Goal: Communication & Community: Answer question/provide support

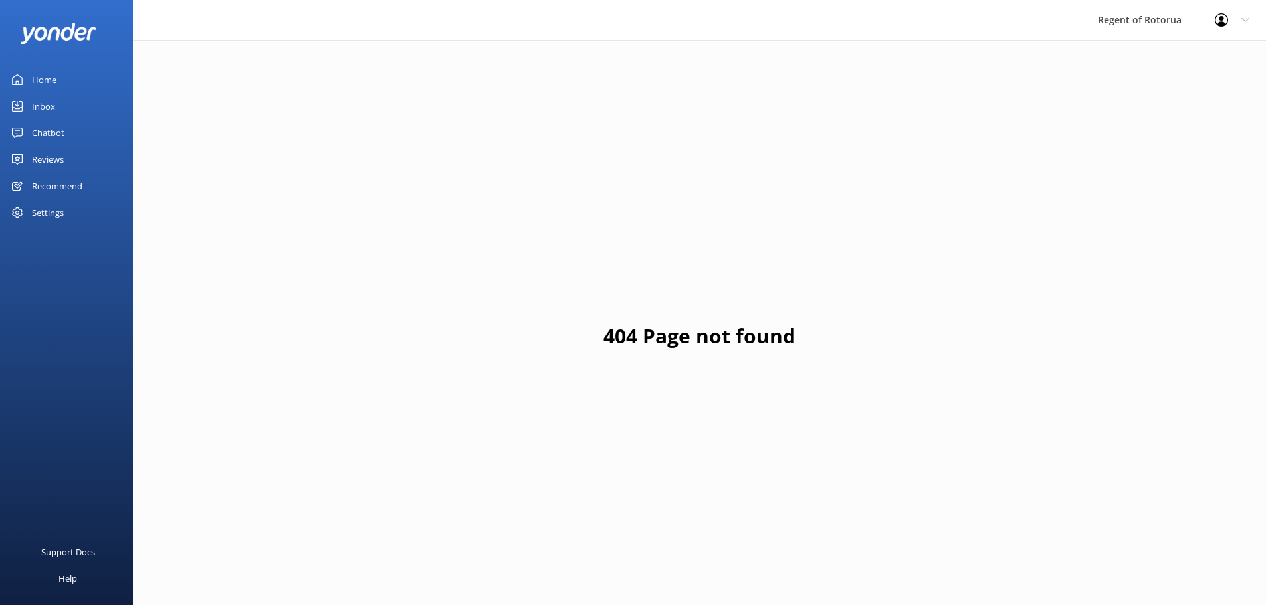
click at [44, 81] on div "Home" at bounding box center [44, 79] width 25 height 27
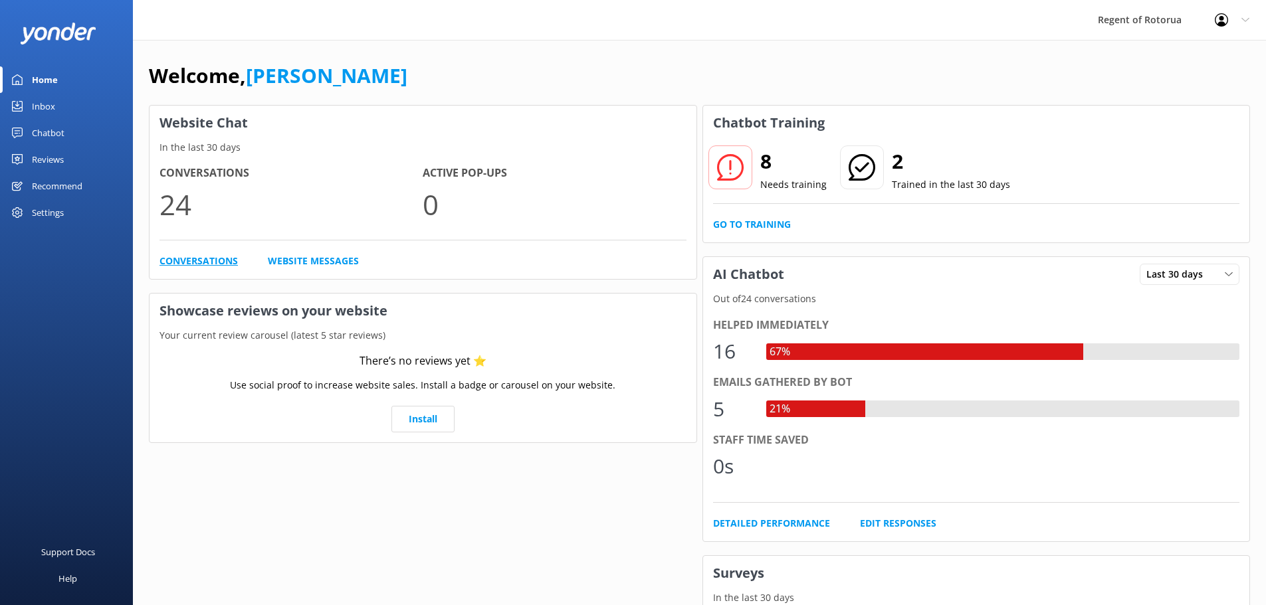
click at [193, 260] on link "Conversations" at bounding box center [198, 261] width 78 height 15
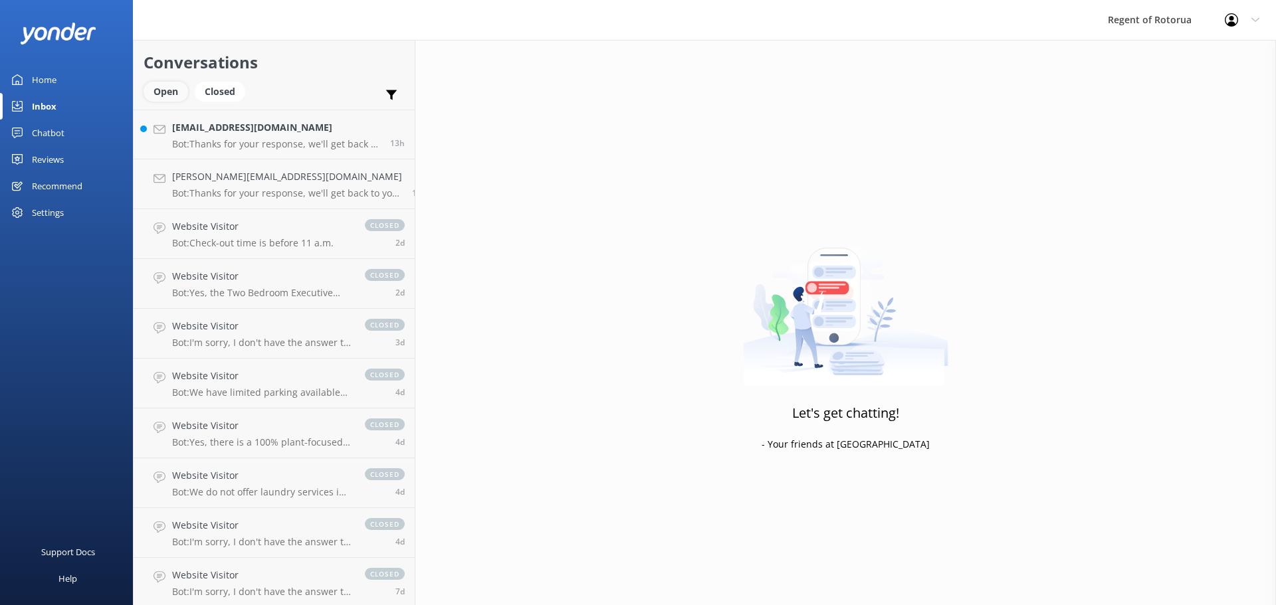
click at [169, 90] on div "Open" at bounding box center [166, 92] width 45 height 20
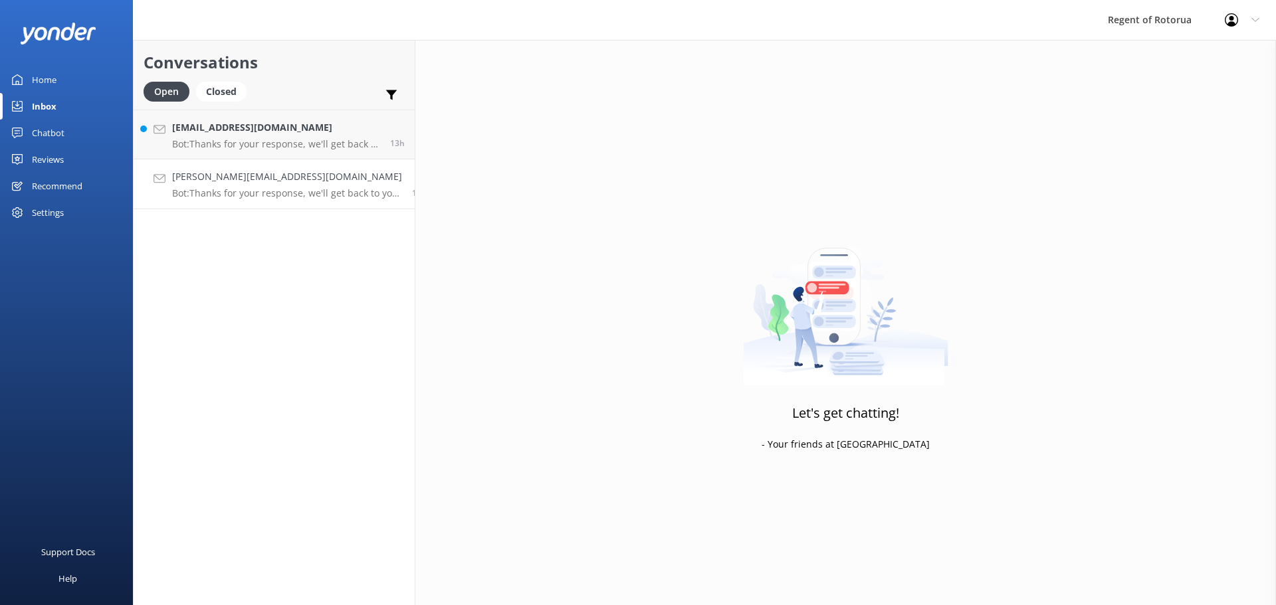
click at [231, 176] on h4 "[PERSON_NAME][EMAIL_ADDRESS][DOMAIN_NAME]" at bounding box center [287, 176] width 230 height 15
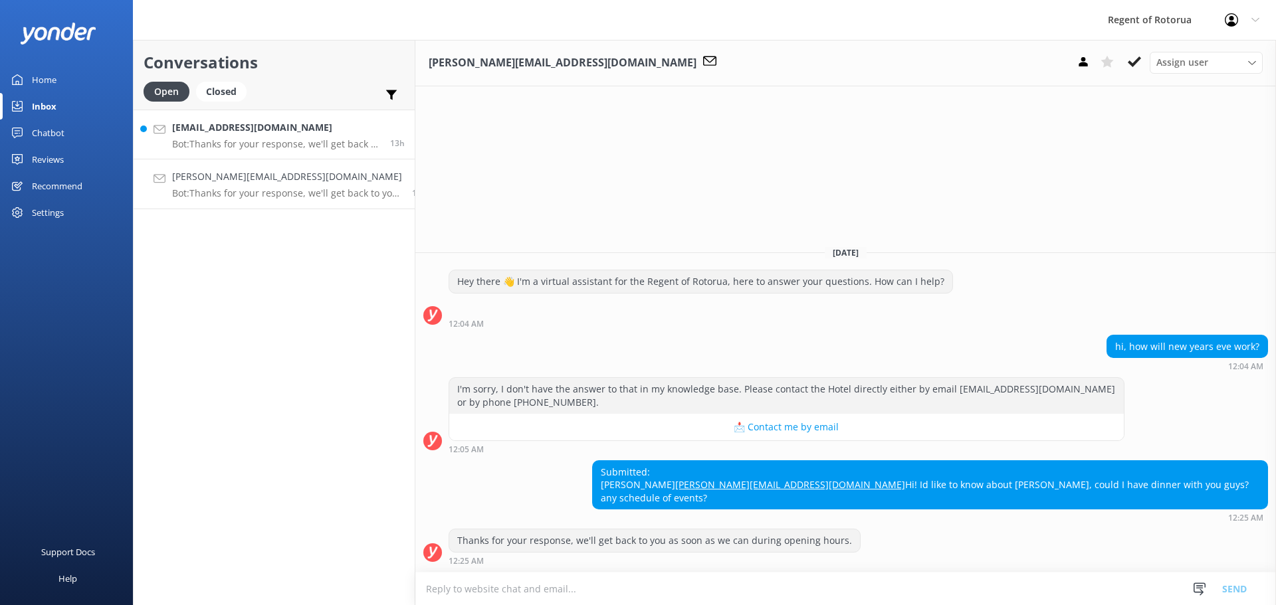
click at [232, 128] on h4 "[EMAIL_ADDRESS][DOMAIN_NAME]" at bounding box center [276, 127] width 208 height 15
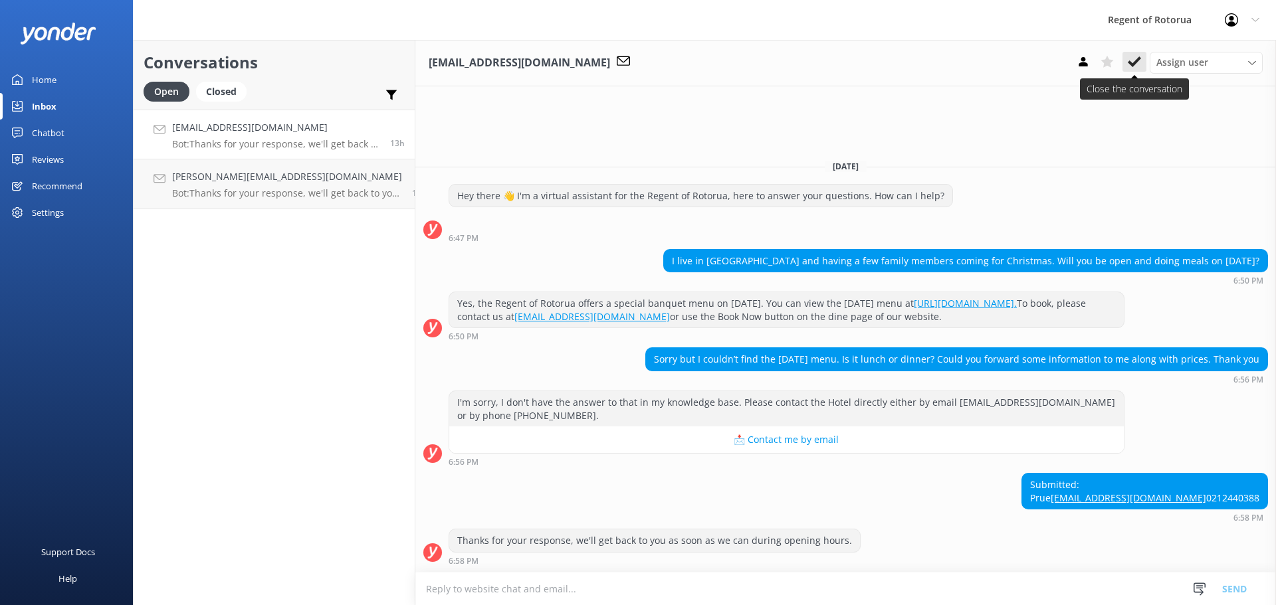
click at [1133, 64] on use at bounding box center [1134, 61] width 13 height 11
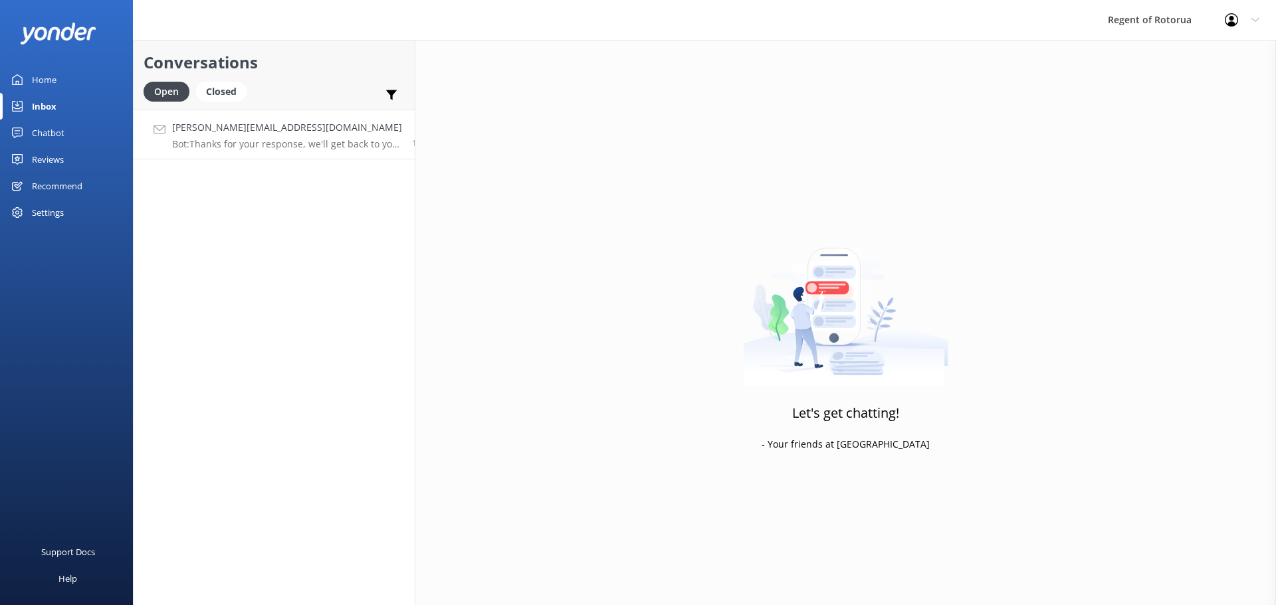
click at [221, 132] on h4 "[PERSON_NAME][EMAIL_ADDRESS][DOMAIN_NAME]" at bounding box center [287, 127] width 230 height 15
